Goal: Find specific page/section: Find specific page/section

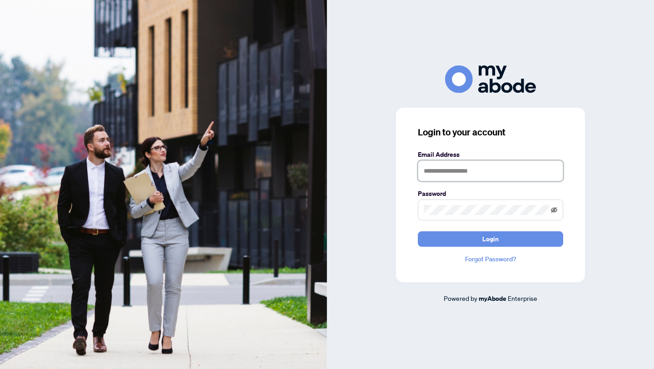
type input "**********"
click at [555, 210] on icon "eye-invisible" at bounding box center [554, 210] width 6 height 6
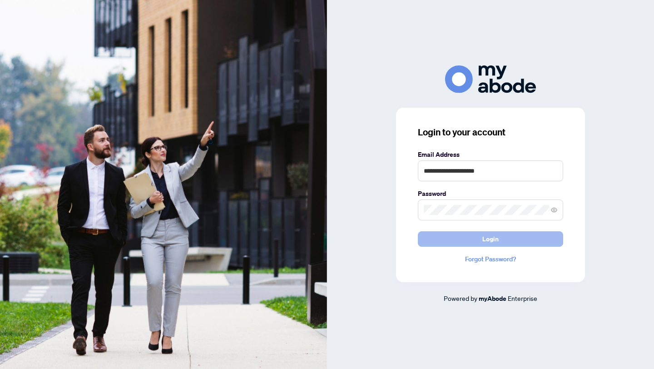
click at [487, 239] on span "Login" at bounding box center [491, 239] width 16 height 15
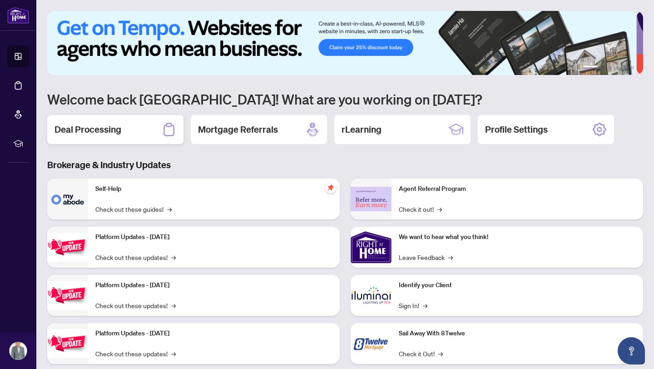
click at [125, 128] on div "Deal Processing" at bounding box center [115, 129] width 136 height 29
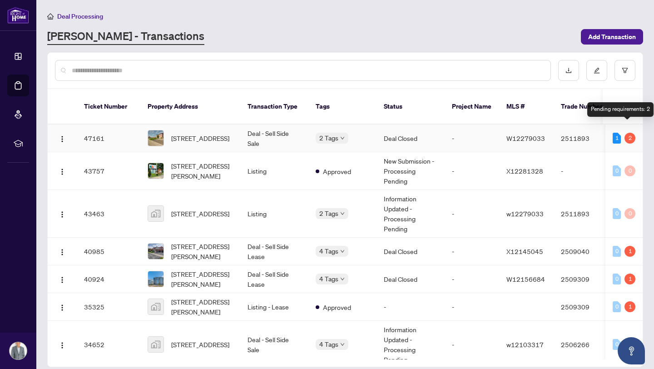
click at [628, 133] on div "2" at bounding box center [630, 138] width 11 height 11
click at [535, 134] on span "W12279033" at bounding box center [526, 138] width 39 height 8
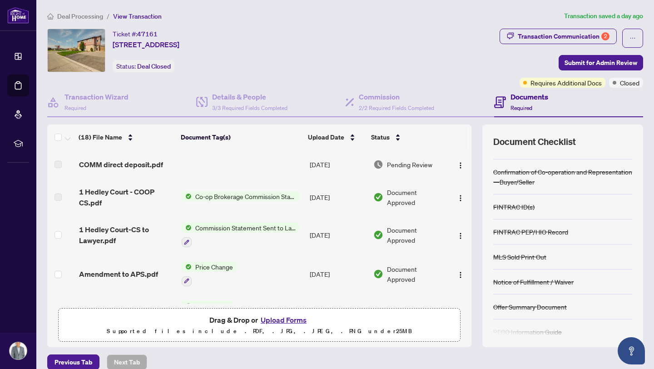
scroll to position [109, 0]
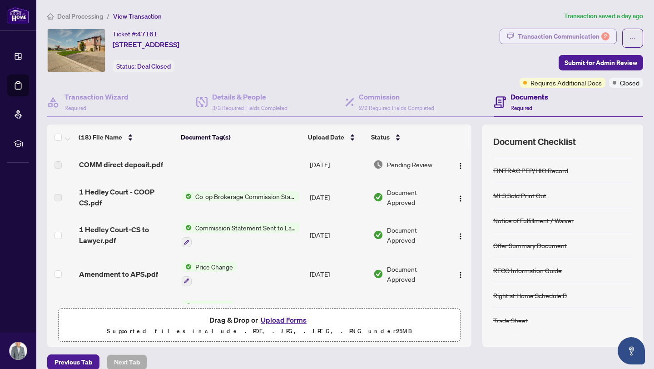
click at [522, 36] on div "Transaction Communication 2" at bounding box center [564, 36] width 92 height 15
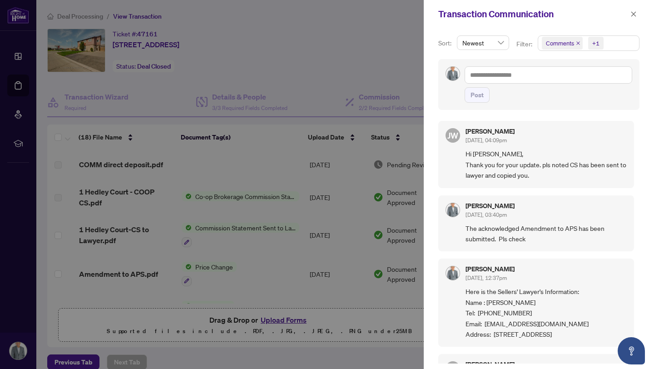
click at [196, 229] on div at bounding box center [327, 184] width 654 height 369
click at [634, 15] on icon "close" at bounding box center [634, 13] width 5 height 5
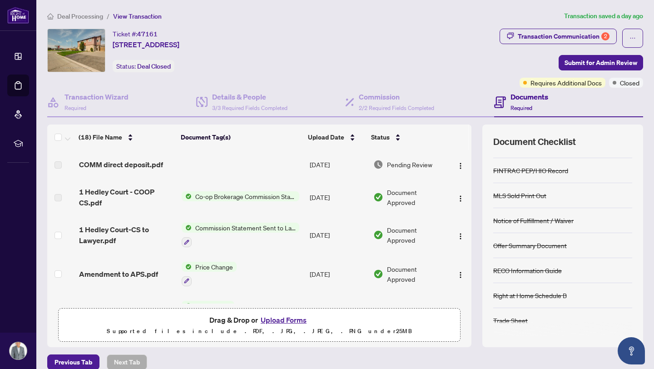
click at [204, 225] on span "Commission Statement Sent to Lawyer" at bounding box center [246, 228] width 108 height 10
click at [208, 272] on span "Commission Statement Sent to Lawyer" at bounding box center [242, 272] width 117 height 10
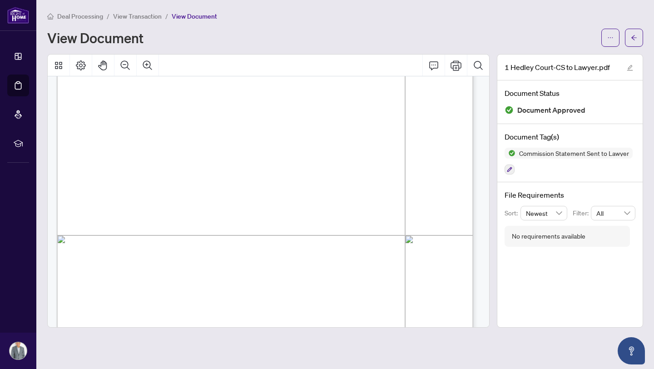
scroll to position [249, 0]
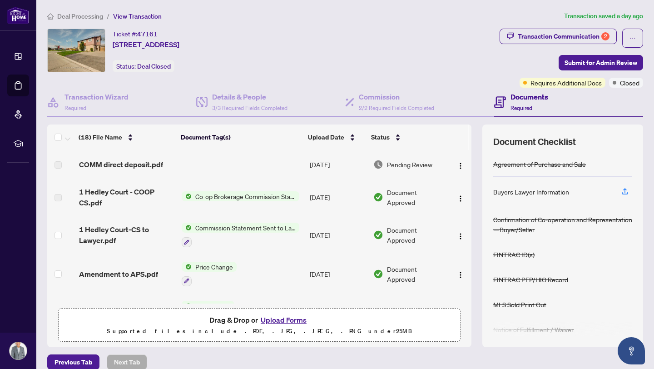
click at [215, 196] on span "Co-op Brokerage Commission Statement" at bounding box center [246, 196] width 108 height 10
click at [197, 228] on span "Co-op Brokerage Commission Statement" at bounding box center [242, 226] width 123 height 10
click at [176, 212] on div "Document Tags" at bounding box center [237, 212] width 133 height 10
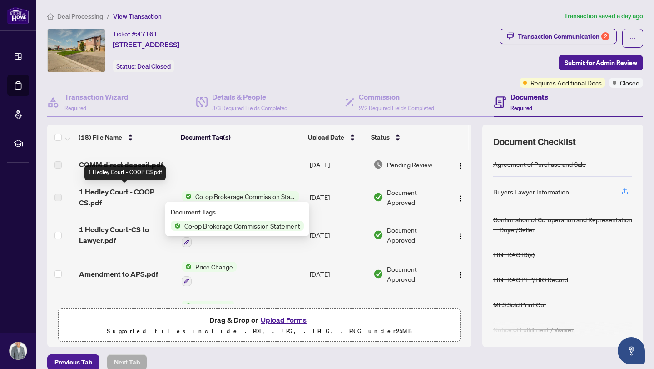
click at [95, 201] on span "1 Hedley Court - COOP CS.pdf" at bounding box center [126, 197] width 95 height 22
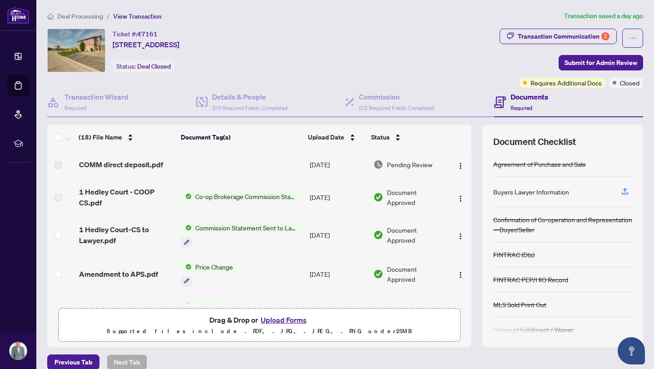
click at [419, 303] on div "(18) File Name Document Tag(s) Upload Date Status COMM direct deposit.pdf [DATE…" at bounding box center [259, 236] width 424 height 223
click at [284, 198] on span "Co-op Brokerage Commission Statement" at bounding box center [246, 196] width 108 height 10
click at [276, 199] on span "Co-op Brokerage Commission Statement" at bounding box center [246, 196] width 108 height 10
click at [270, 228] on span "Co-op Brokerage Commission Statement" at bounding box center [242, 226] width 123 height 10
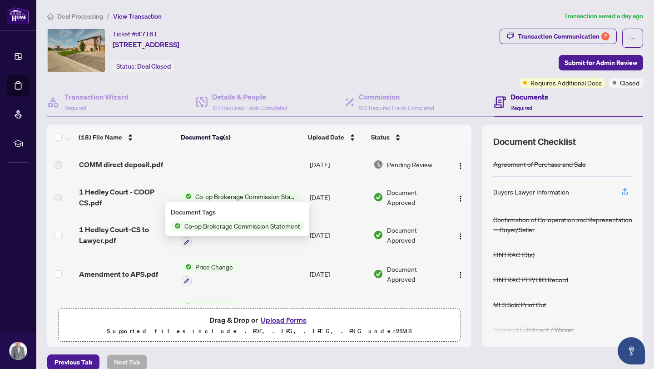
click at [270, 228] on span "Co-op Brokerage Commission Statement" at bounding box center [242, 226] width 123 height 10
click at [213, 223] on span "Co-op Brokerage Commission Statement" at bounding box center [242, 226] width 123 height 10
click at [186, 224] on span "Co-op Brokerage Commission Statement" at bounding box center [242, 226] width 123 height 10
drag, startPoint x: 232, startPoint y: 233, endPoint x: 238, endPoint y: 239, distance: 8.4
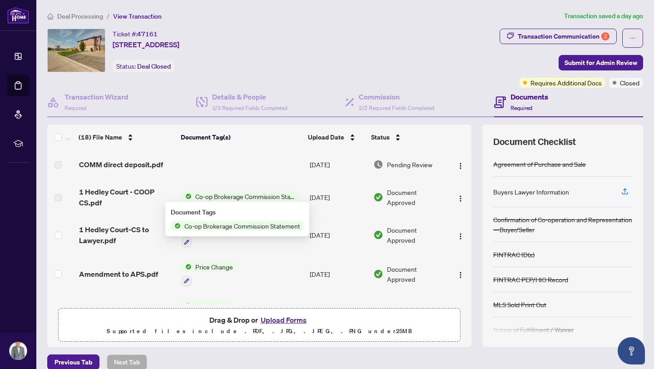
click at [234, 234] on div "Document Tags Co-op Brokerage Commission Statement" at bounding box center [237, 219] width 144 height 35
click at [264, 272] on td "Price Change" at bounding box center [242, 273] width 129 height 39
